Goal: Task Accomplishment & Management: Manage account settings

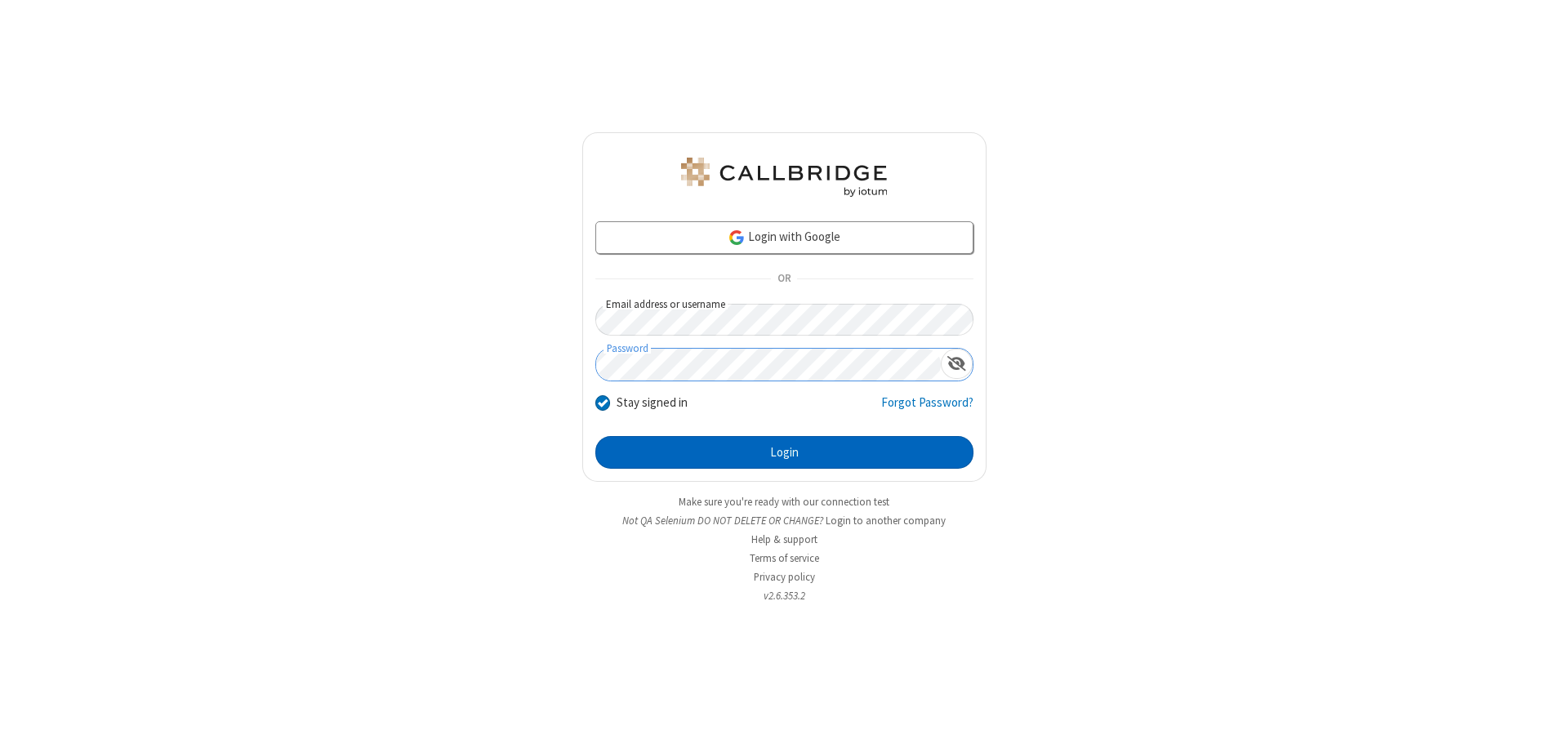
click at [784, 453] on button "Login" at bounding box center [784, 452] width 378 height 33
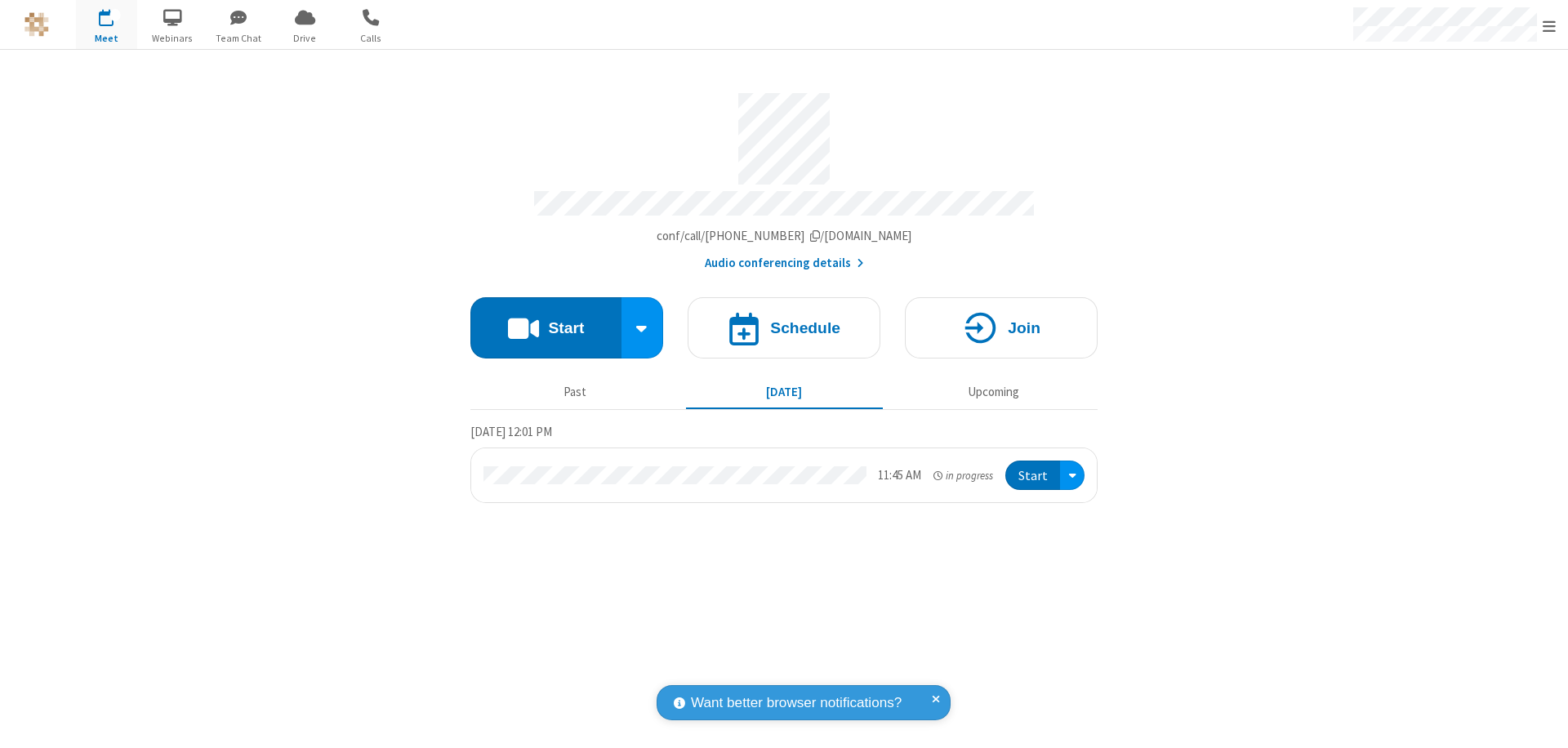
click at [1549, 25] on span "Open menu" at bounding box center [1549, 25] width 13 height 16
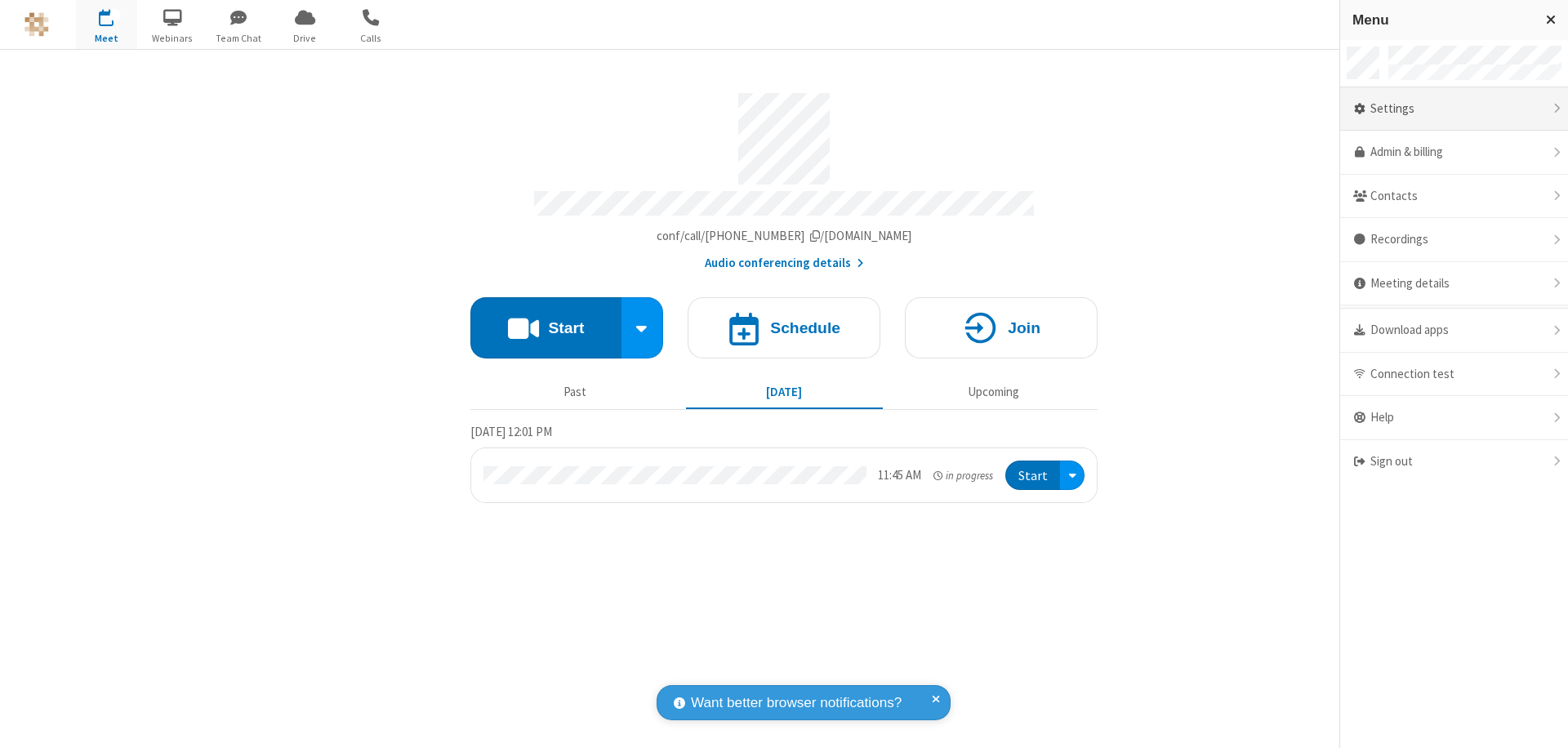
click at [1453, 109] on div "Settings" at bounding box center [1454, 109] width 228 height 44
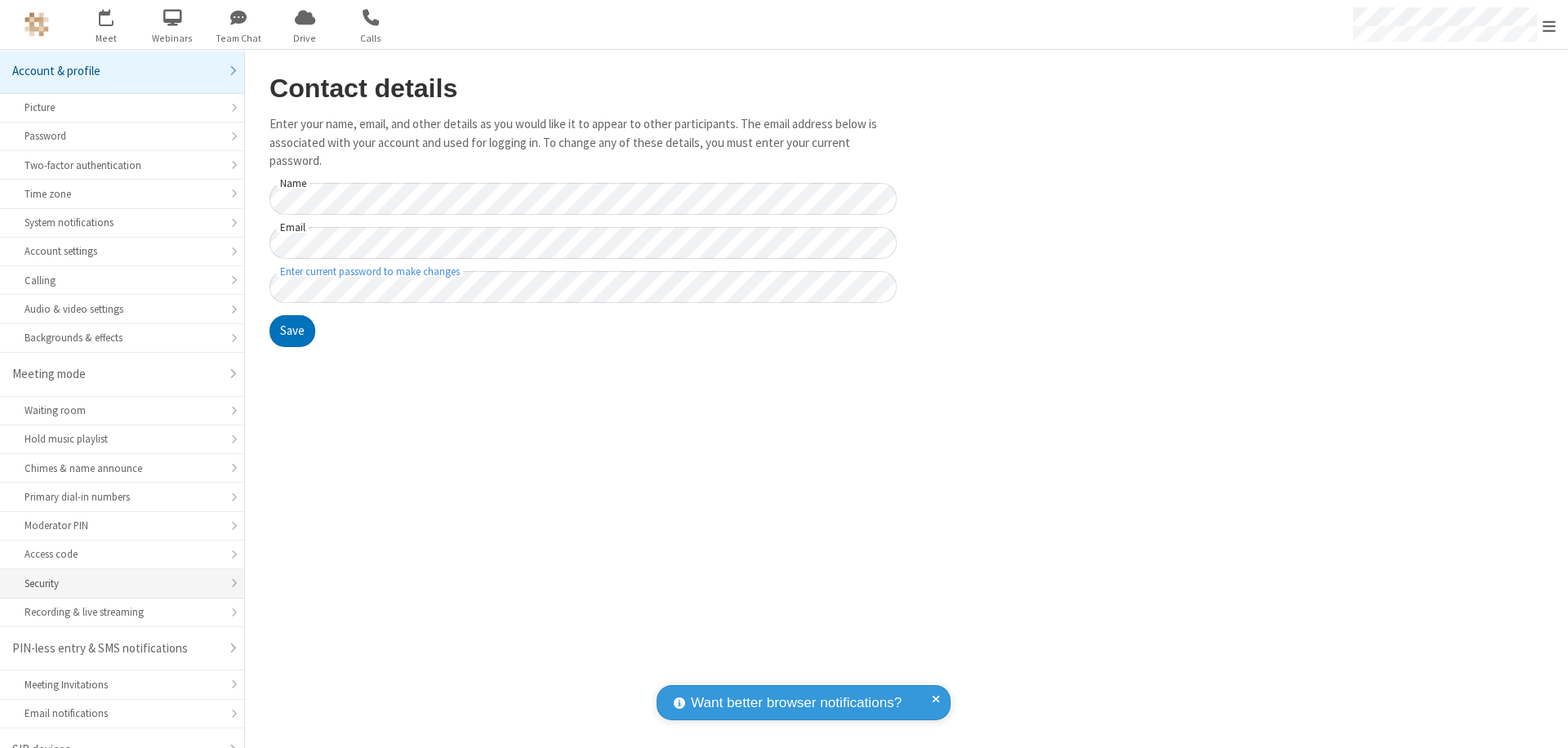
click at [116, 576] on div "Security" at bounding box center [122, 583] width 195 height 15
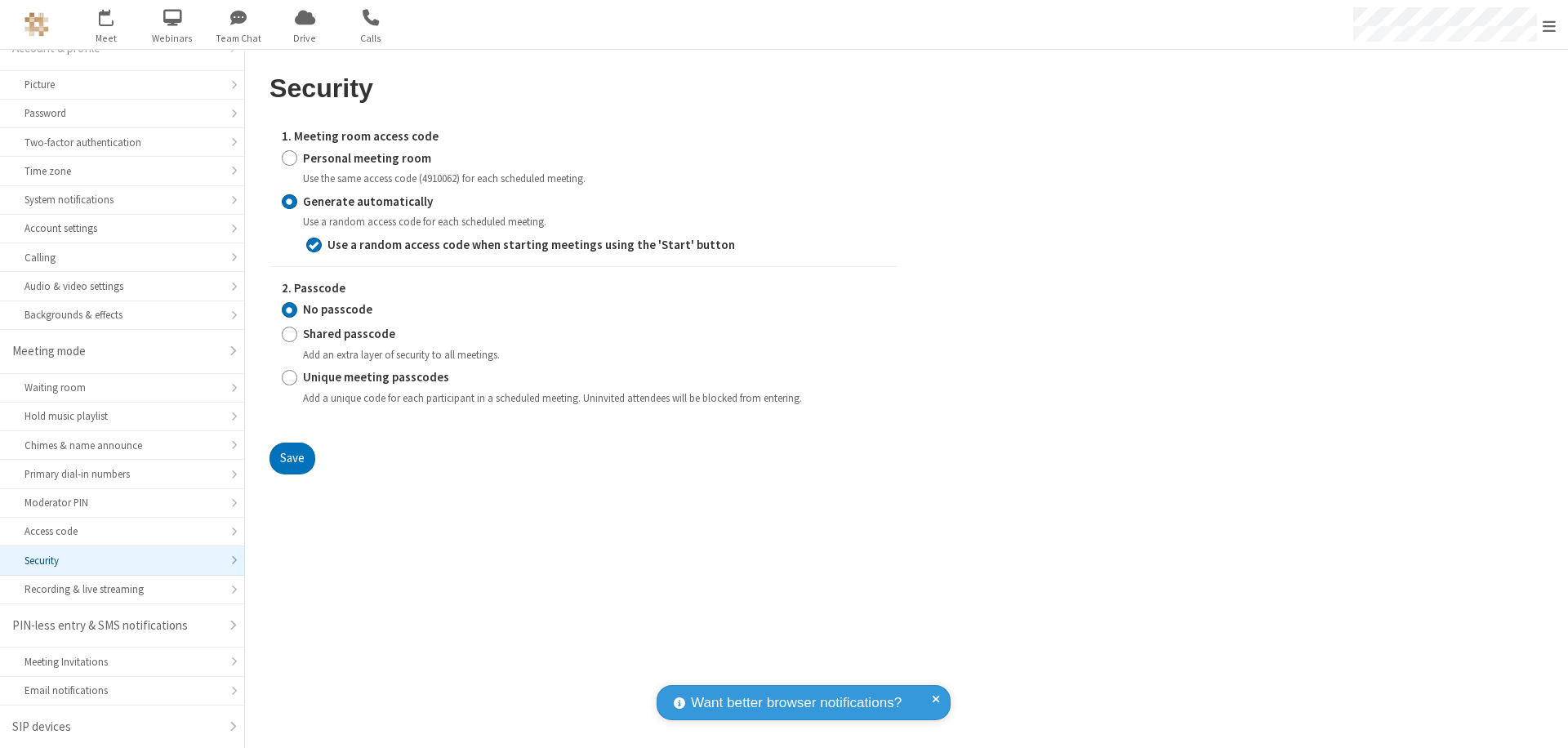
click at [289, 158] on input "Personal meeting room" at bounding box center [290, 158] width 15 height 17
radio input "true"
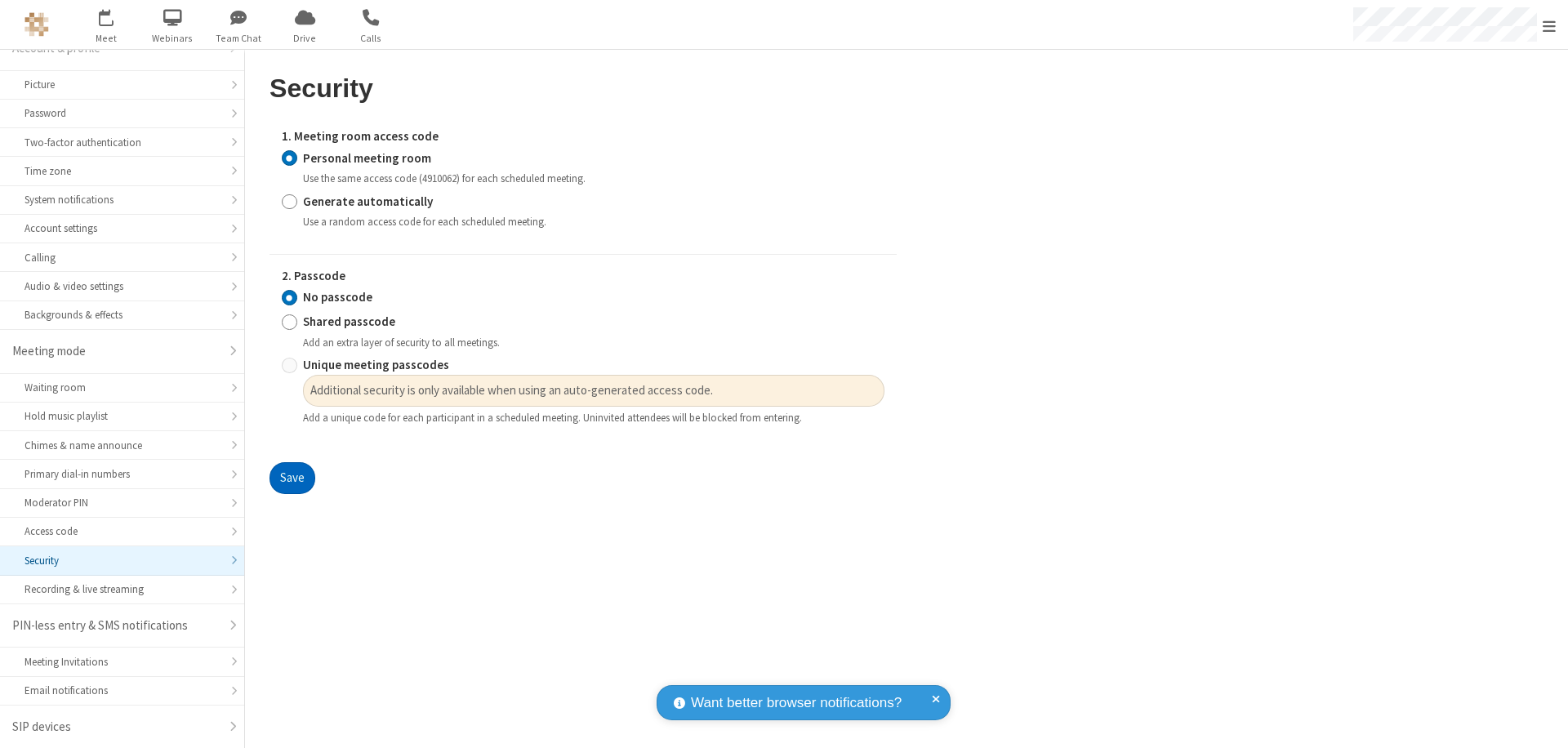
click at [291, 479] on button "Save" at bounding box center [292, 478] width 46 height 33
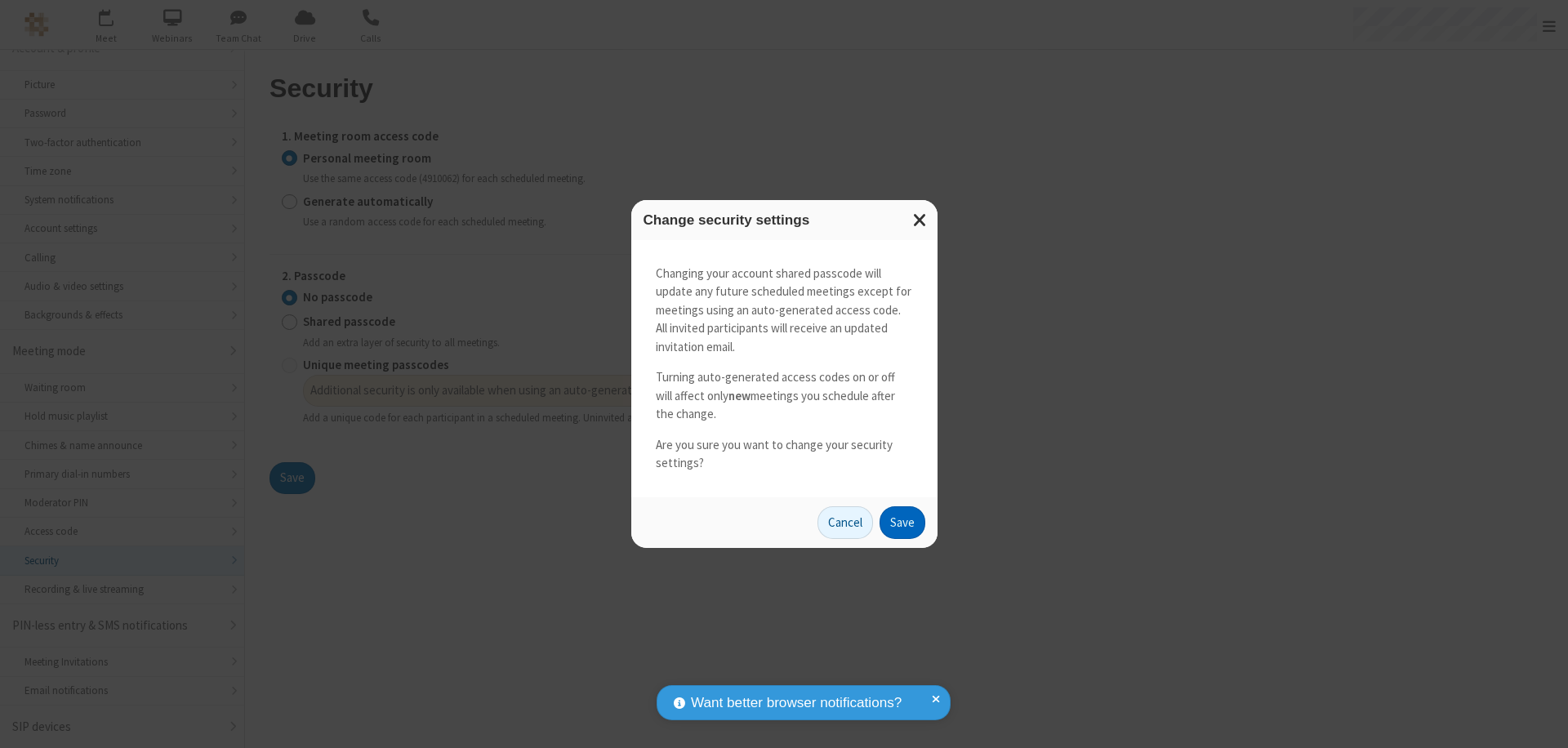
click at [902, 522] on button "Save" at bounding box center [902, 523] width 46 height 33
